Goal: Task Accomplishment & Management: Manage account settings

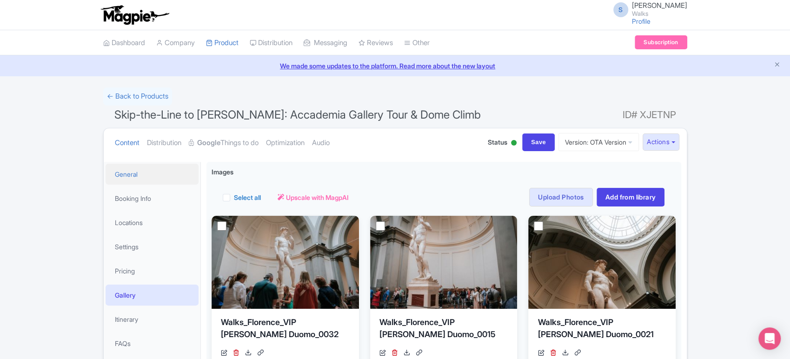
click at [167, 181] on link "General" at bounding box center [151, 174] width 93 height 21
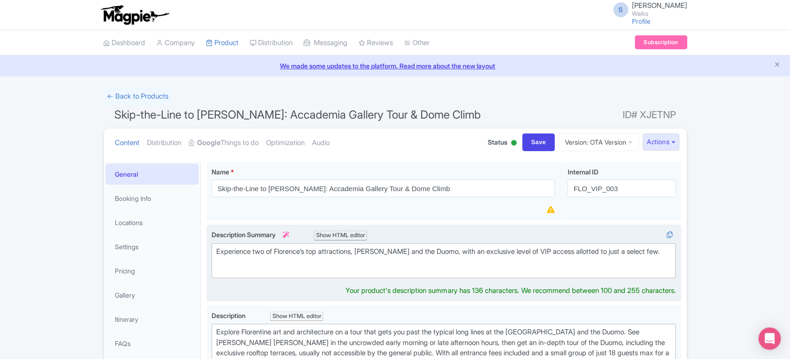
click at [303, 260] on div "Experience two of Florence’s top attractions, David and the Duomo, with an excl…" at bounding box center [443, 256] width 455 height 21
click at [312, 256] on div "Experience two of Florence’s top attractions, David and the Duomo, with an excl…" at bounding box center [443, 256] width 455 height 21
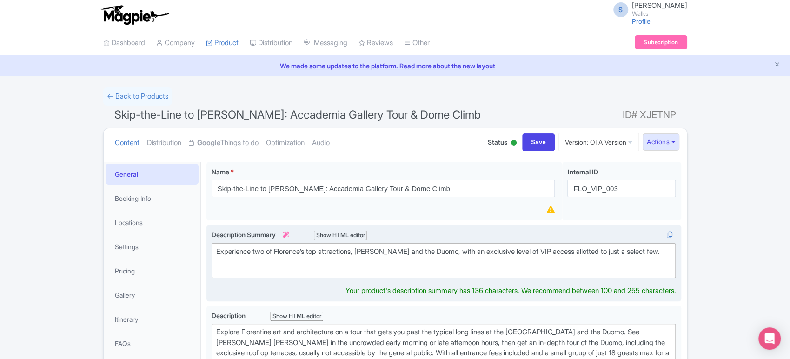
click at [312, 256] on div "Experience two of Florence’s top attractions, David and the Duomo, with an excl…" at bounding box center [443, 256] width 455 height 21
click at [345, 254] on div "Experience two of Florence’s top attractions, David and the Duomo, with an excl…" at bounding box center [443, 256] width 455 height 21
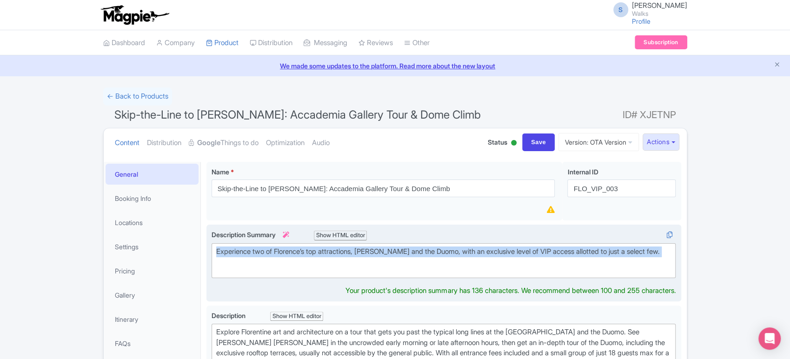
click at [345, 254] on div "Experience two of Florence’s top attractions, David and the Duomo, with an excl…" at bounding box center [443, 256] width 455 height 21
type trix-editor "<div>Experience two of Florence’s top attractions, David and the Duomo, with an…"
copy div "Experience two of Florence’s top attractions, David and the Duomo, with an excl…"
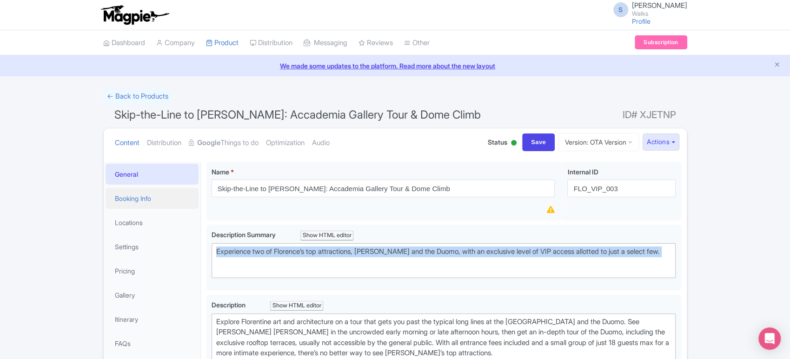
click at [127, 199] on link "Booking Info" at bounding box center [151, 198] width 93 height 21
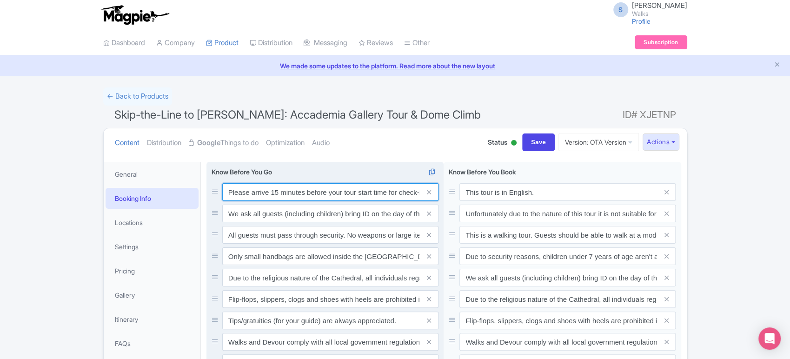
click at [268, 192] on input "Please arrive 15 minutes before your tour start time for check-in. Out of court…" at bounding box center [330, 192] width 216 height 18
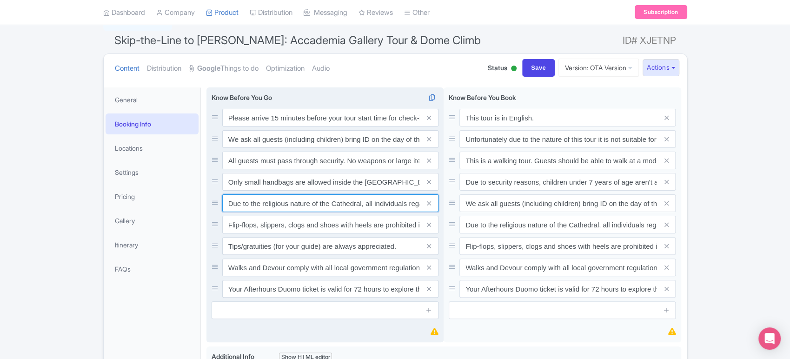
scroll to position [76, 0]
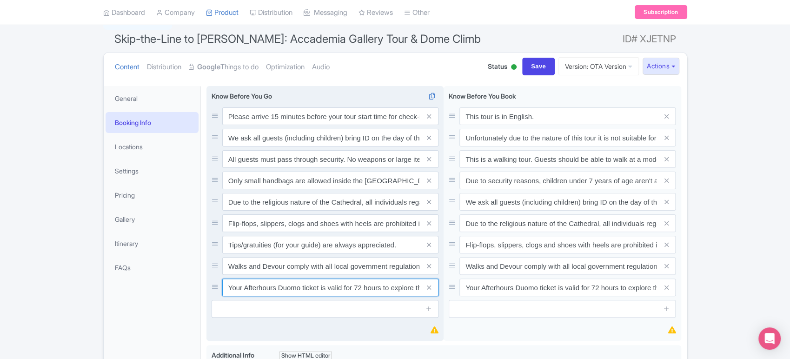
click at [291, 125] on input "Your Afterhours Duomo ticket is valid for 72 hours to explore the other Duomo m…" at bounding box center [330, 116] width 216 height 18
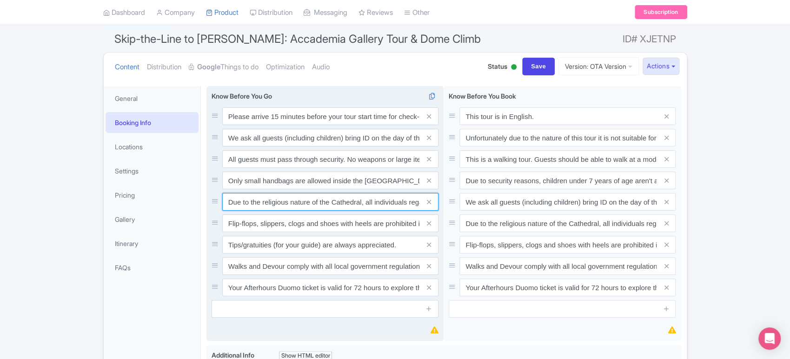
click at [279, 125] on input "Due to the religious nature of the Cathedral, all individuals regardless of gen…" at bounding box center [330, 116] width 216 height 18
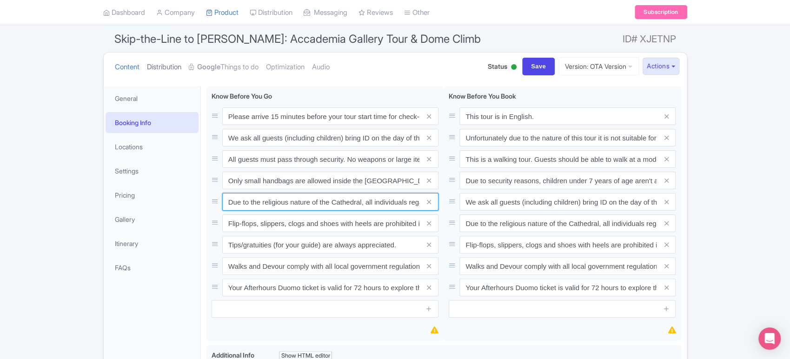
scroll to position [0, 0]
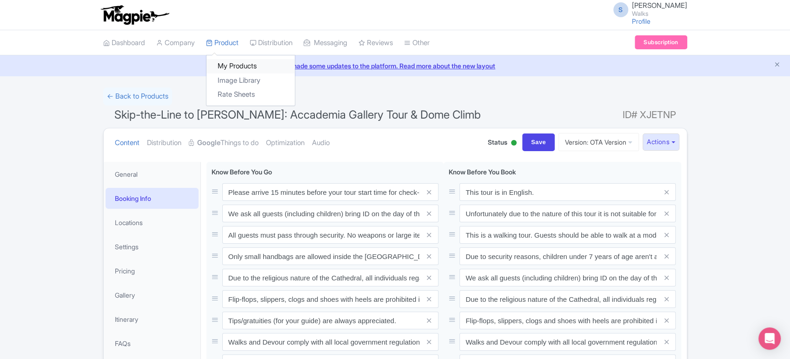
click at [232, 59] on link "My Products" at bounding box center [250, 66] width 88 height 14
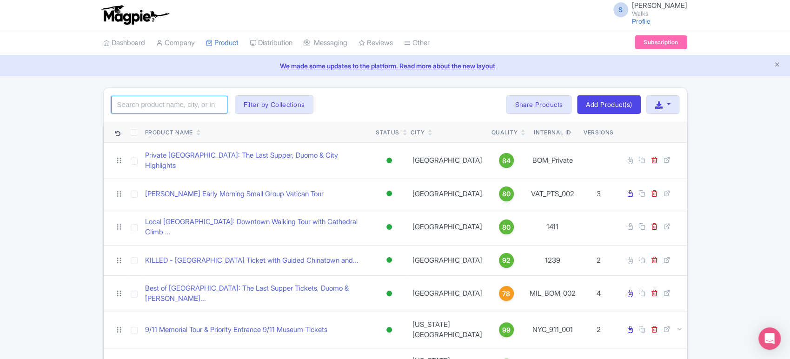
click at [137, 97] on input "search" at bounding box center [169, 105] width 116 height 18
type input "т"
type input "notre"
click button "Search" at bounding box center [0, 0] width 0 height 0
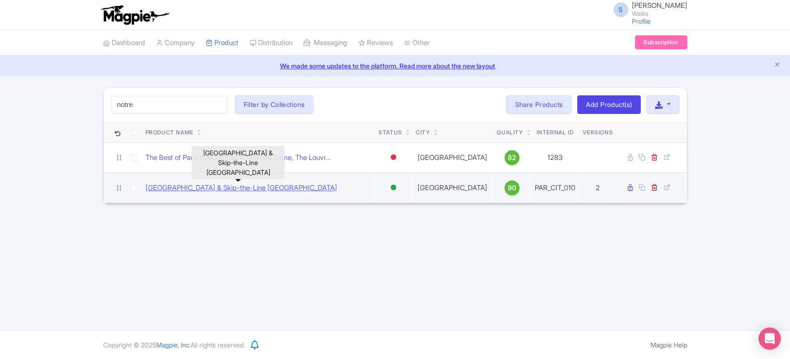
click at [264, 190] on link "[GEOGRAPHIC_DATA] & Skip-the-Line [GEOGRAPHIC_DATA]" at bounding box center [240, 188] width 191 height 11
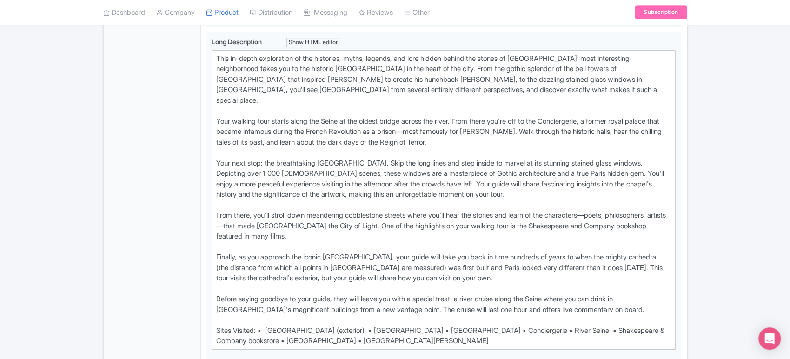
scroll to position [362, 0]
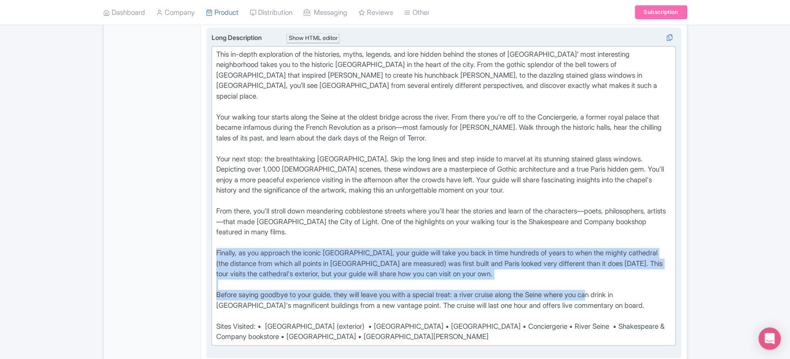
drag, startPoint x: 607, startPoint y: 285, endPoint x: 206, endPoint y: 242, distance: 402.9
click at [206, 242] on div "Long Description i Show HTML editor Bold Italic Strikethrough Link Heading Quot…" at bounding box center [443, 192] width 474 height 331
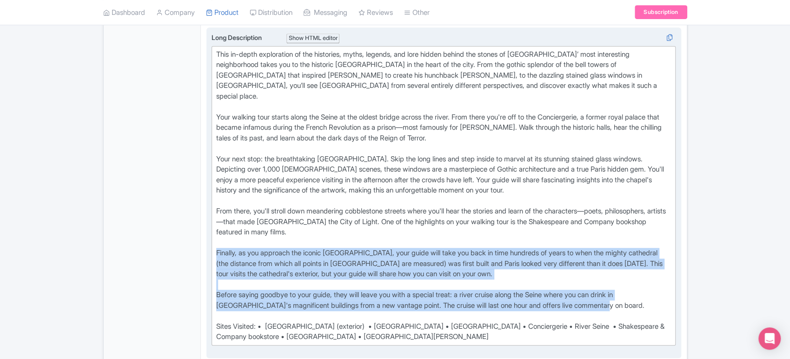
drag, startPoint x: 600, startPoint y: 293, endPoint x: 212, endPoint y: 240, distance: 392.1
click at [212, 240] on trix-editor "This in-depth exploration of the histories, myths, legends, and lore hidden beh…" at bounding box center [443, 195] width 464 height 299
type trix-editor "<div>This in-depth exploration of the histories, myths, legends, and lore hidde…"
copy div "Finally, as you approach the iconic Notre-Dame, your guide will take you back i…"
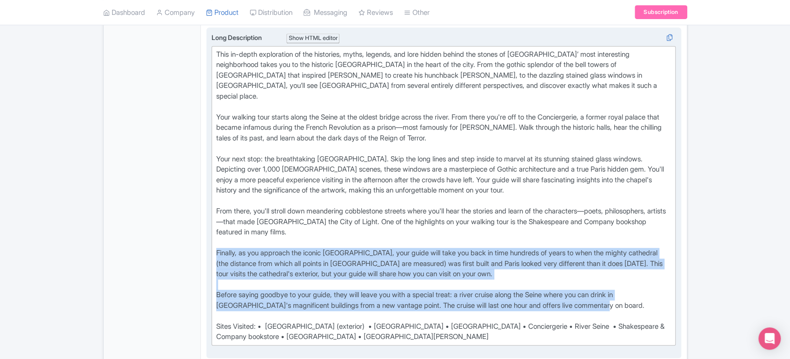
scroll to position [0, 0]
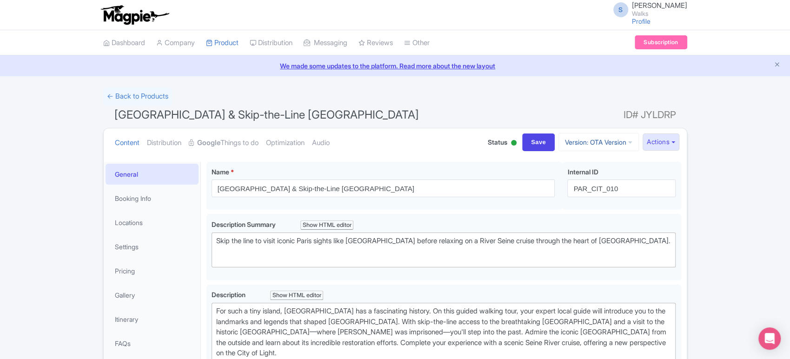
click at [606, 138] on link "Version: OTA Version" at bounding box center [598, 142] width 80 height 18
click at [577, 187] on link "Viator Version" at bounding box center [599, 192] width 88 height 14
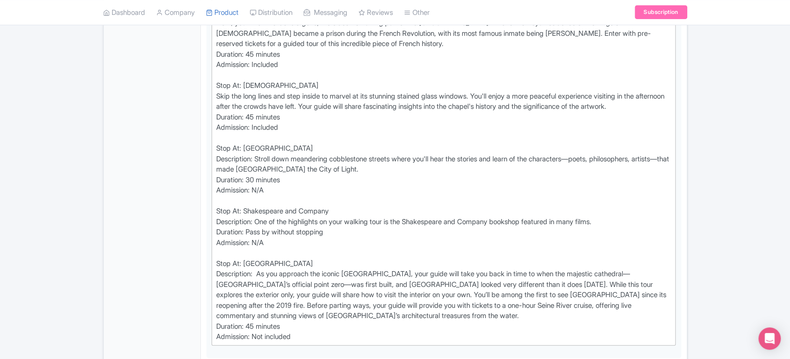
scroll to position [564, 0]
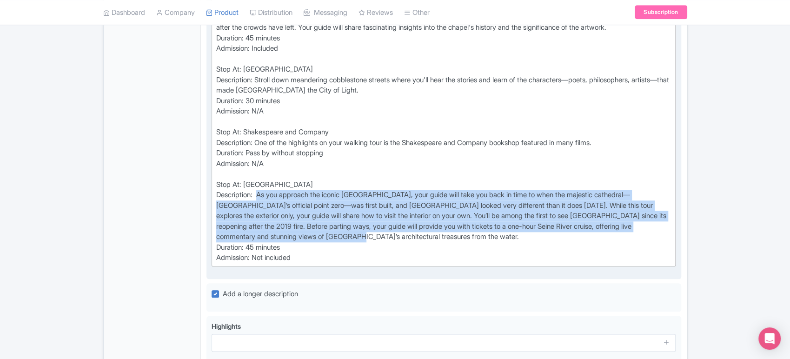
drag, startPoint x: 260, startPoint y: 192, endPoint x: 404, endPoint y: 236, distance: 150.0
click at [404, 236] on div "Stop At: [GEOGRAPHIC_DATA] Description: Your walking tour starts along the Sein…" at bounding box center [443, 69] width 455 height 387
type trix-editor "<lor>Ipsu Do: Sita Cons<ad>Elitseddoei: Temp incidid utla etdolo magna ali Enim…"
copy div "As you approach the iconic Notre-Dame, your guide will take you back in time to…"
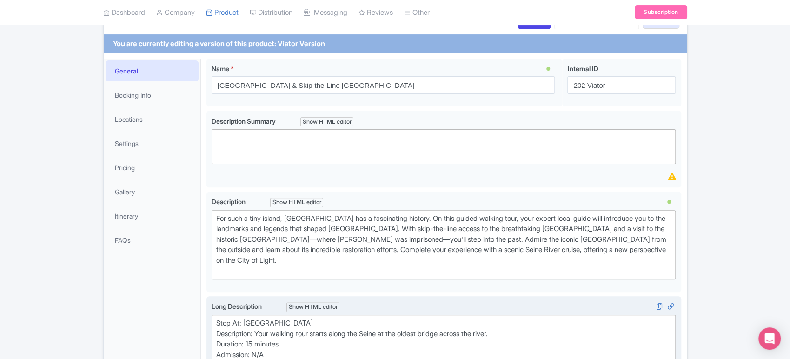
scroll to position [0, 0]
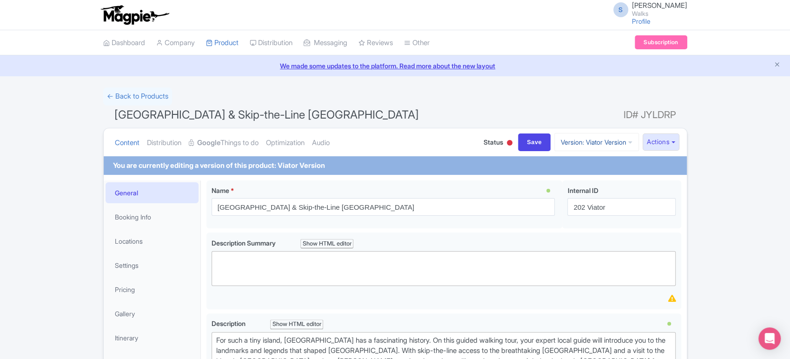
click at [569, 145] on link "Version: Viator Version" at bounding box center [596, 142] width 85 height 18
click at [557, 165] on link "Manage Versions" at bounding box center [601, 164] width 88 height 14
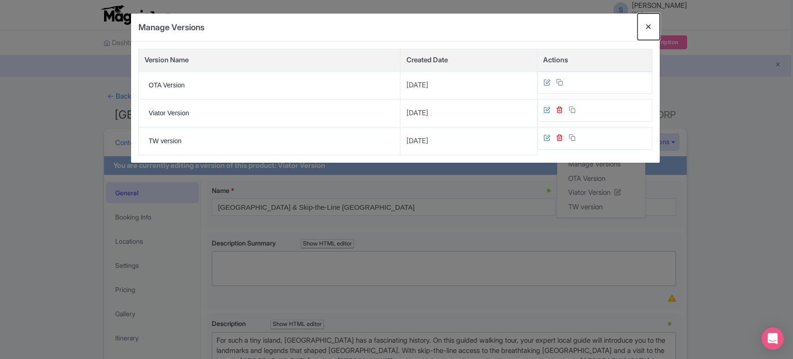
click at [650, 26] on button "Close" at bounding box center [649, 26] width 22 height 26
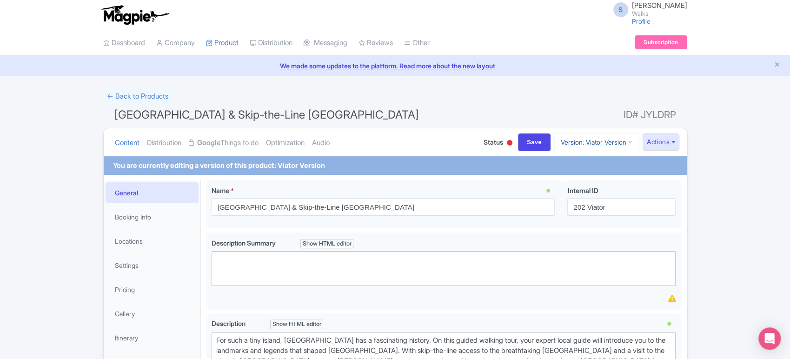
click at [579, 145] on link "Version: Viator Version" at bounding box center [596, 142] width 85 height 18
click at [565, 167] on link "Manage Versions" at bounding box center [601, 164] width 88 height 14
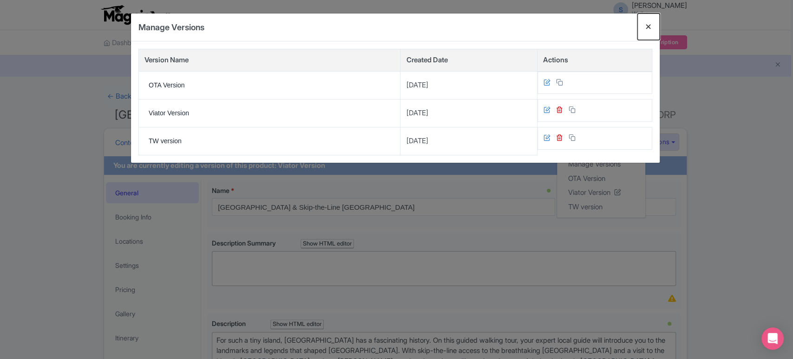
click at [651, 21] on button "Close" at bounding box center [649, 26] width 22 height 26
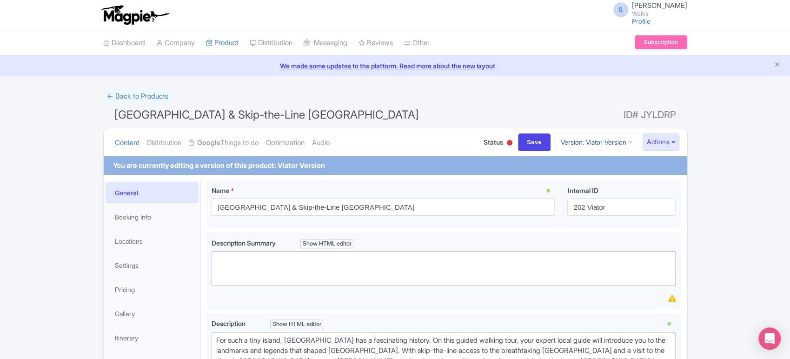
click at [600, 141] on link "Version: Viator Version" at bounding box center [596, 142] width 85 height 18
click at [586, 179] on link "OTA Version" at bounding box center [601, 178] width 88 height 14
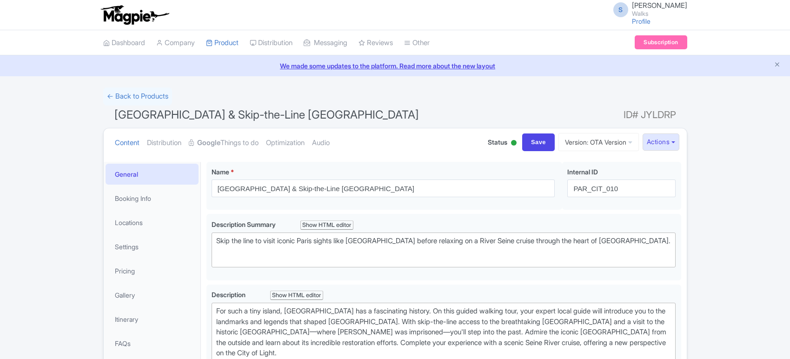
click at [138, 196] on link "Booking Info" at bounding box center [151, 198] width 93 height 21
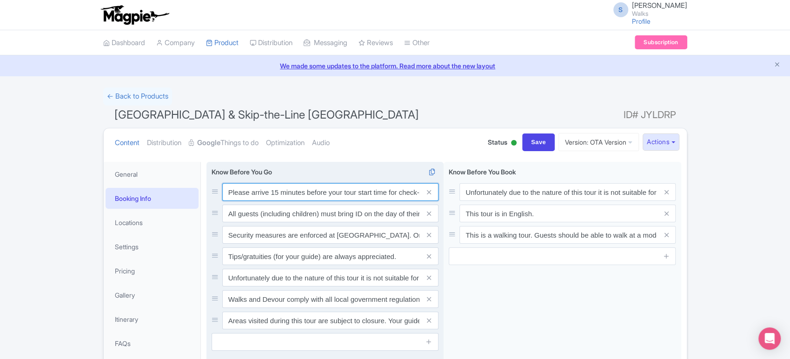
click at [277, 194] on input "Please arrive 15 minutes before your tour start time for check-in. Out of court…" at bounding box center [330, 192] width 216 height 18
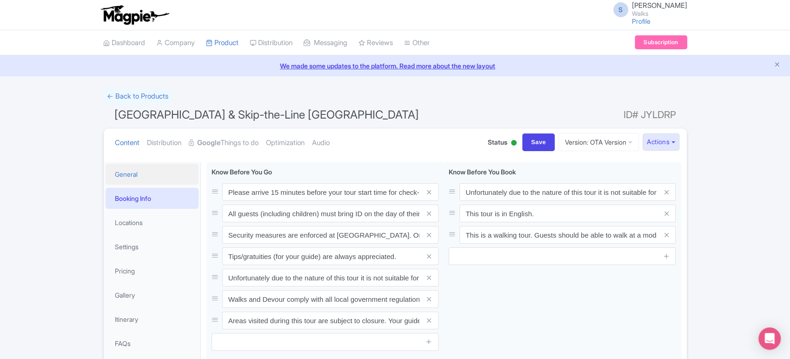
click at [135, 173] on link "General" at bounding box center [151, 174] width 93 height 21
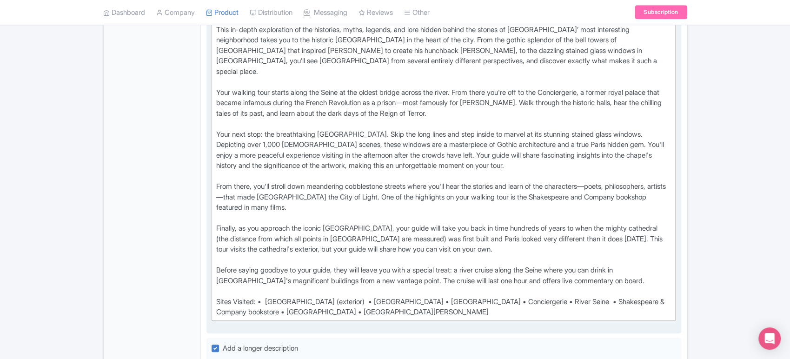
scroll to position [387, 0]
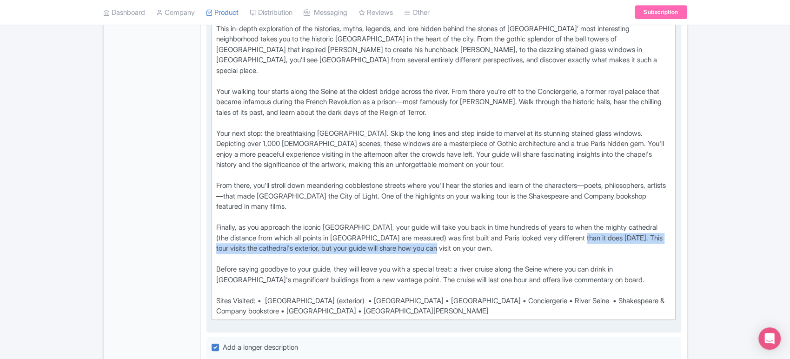
drag, startPoint x: 493, startPoint y: 233, endPoint x: 604, endPoint y: 222, distance: 111.1
click at [604, 222] on div "This in-depth exploration of the histories, myths, legends, and lore hidden beh…" at bounding box center [443, 170] width 455 height 293
type trix-editor "<div>This in-depth exploration of the histories, myths, legends, and lore hidde…"
copy div ". This tour visits the cathedral's exterior, but your guide will share how you …"
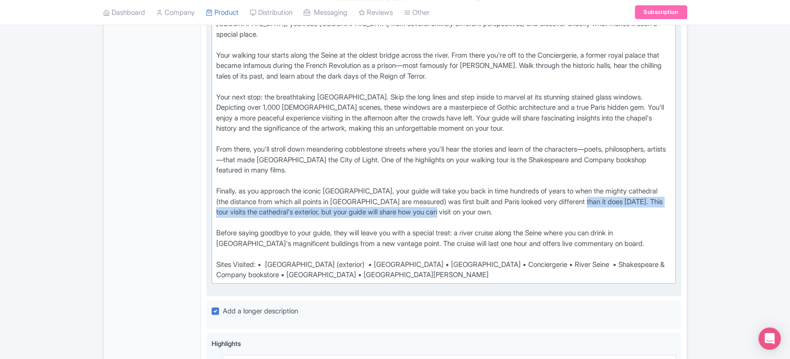
scroll to position [430, 0]
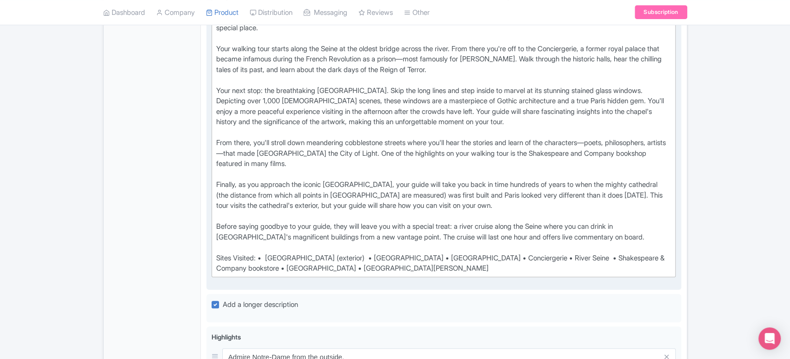
click at [364, 174] on div "This in-depth exploration of the histories, myths, legends, and lore hidden beh…" at bounding box center [443, 127] width 455 height 293
copy div "Notre-Dame"
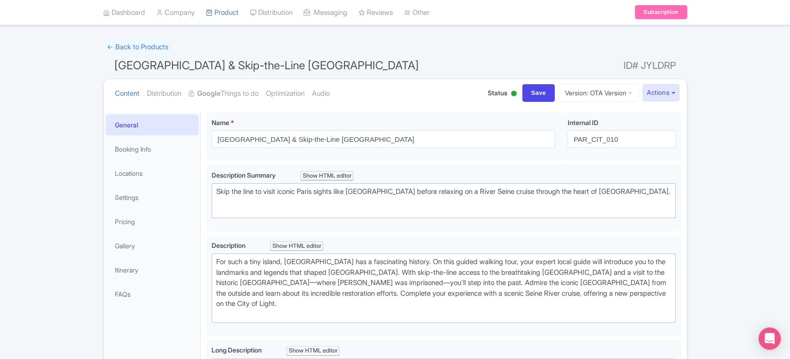
scroll to position [0, 0]
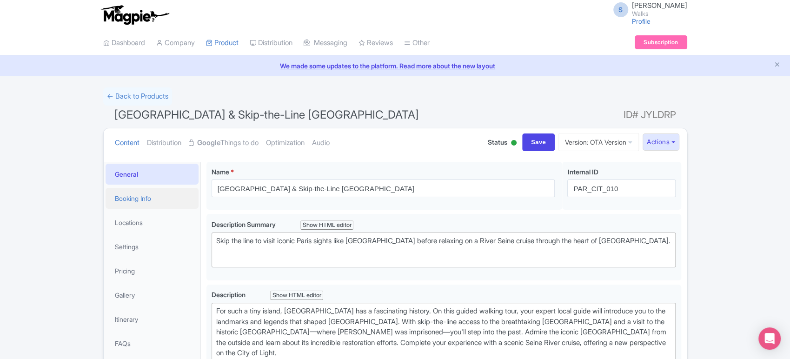
click at [133, 202] on link "Booking Info" at bounding box center [151, 198] width 93 height 21
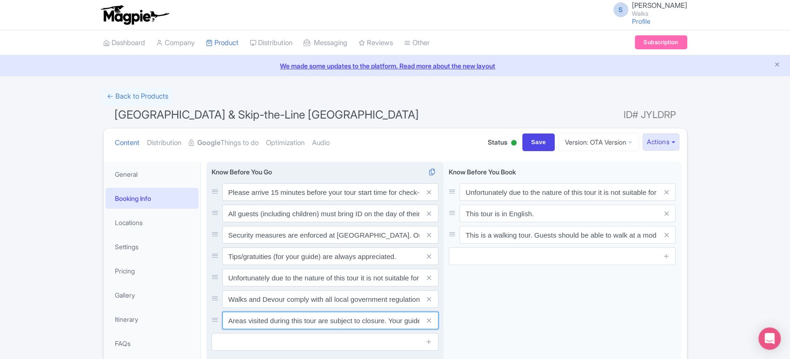
click at [250, 201] on input "Areas visited during this tour are subject to closure. Your guide may need to m…" at bounding box center [330, 192] width 216 height 18
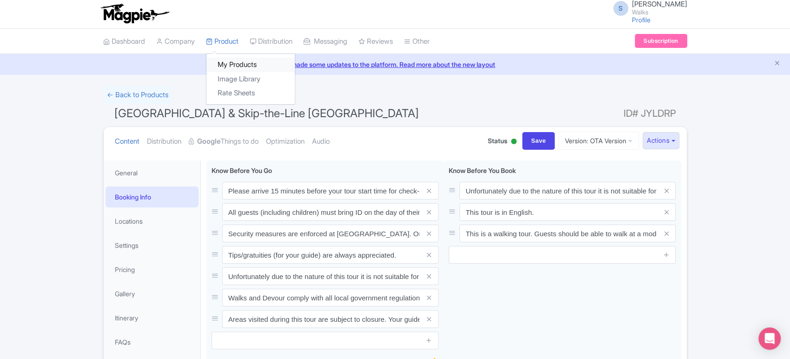
click at [235, 68] on link "My Products" at bounding box center [250, 65] width 88 height 14
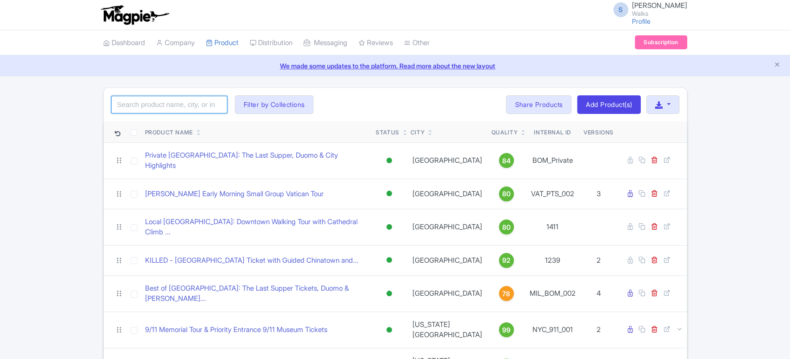
drag, startPoint x: 0, startPoint y: 0, endPoint x: 158, endPoint y: 105, distance: 190.0
click at [158, 105] on input "search" at bounding box center [169, 105] width 116 height 18
type input "vatican"
click button "Search" at bounding box center [0, 0] width 0 height 0
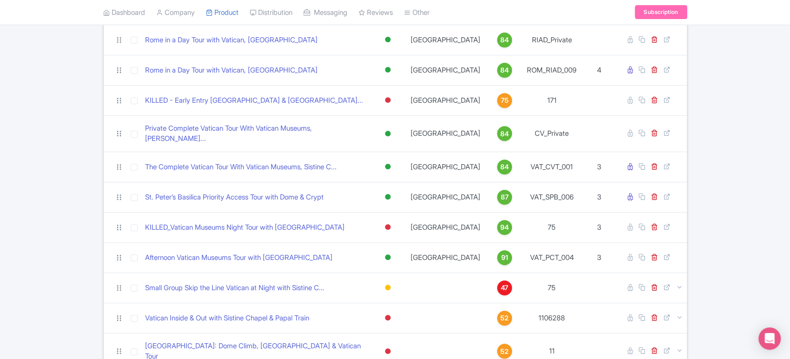
scroll to position [237, 0]
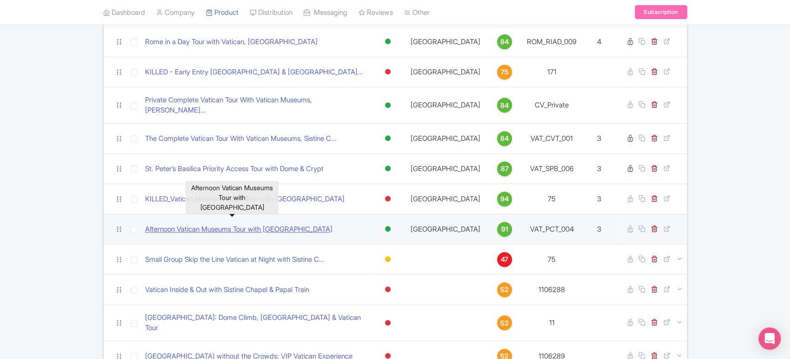
click at [223, 224] on link "Afternoon Vatican Museums Tour with [GEOGRAPHIC_DATA]" at bounding box center [238, 229] width 187 height 11
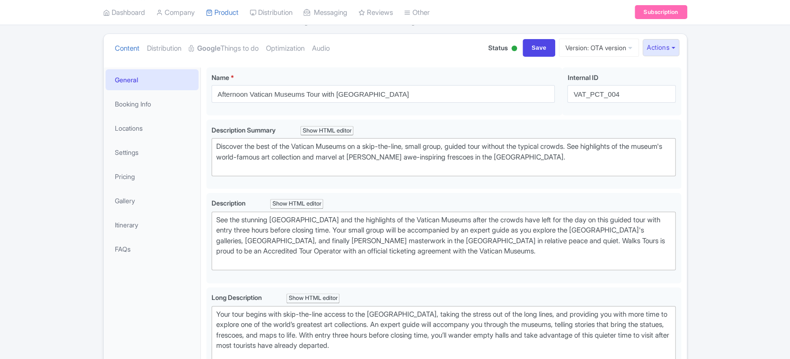
scroll to position [94, 0]
click at [153, 109] on link "Booking Info" at bounding box center [151, 103] width 93 height 21
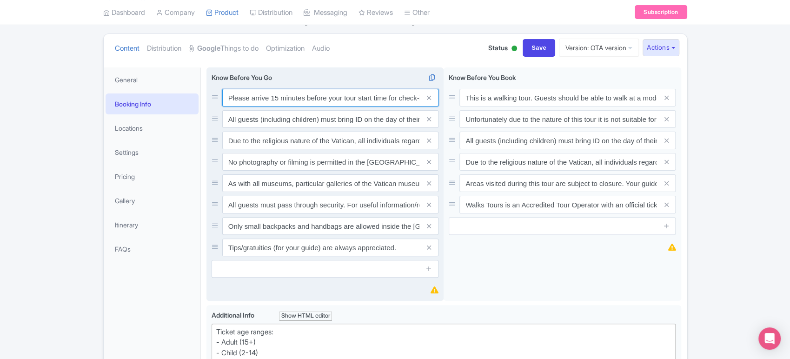
click at [325, 95] on input "Please arrive 15 minutes before your tour start time for check-in. Out of court…" at bounding box center [330, 98] width 216 height 18
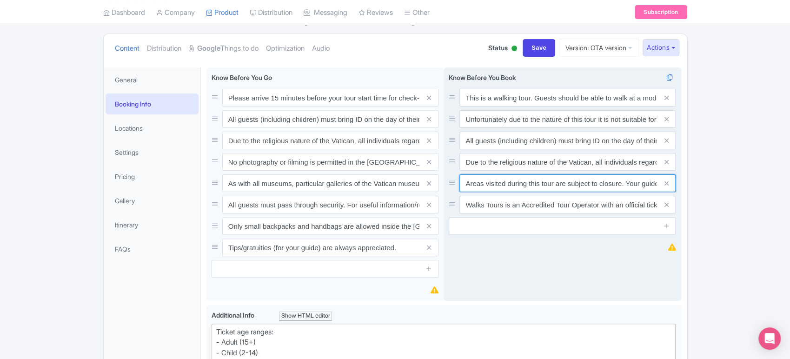
click at [528, 106] on input "Areas visited during this tour are subject to closure. Your guide may need to m…" at bounding box center [567, 98] width 216 height 18
